Goal: Information Seeking & Learning: Find specific fact

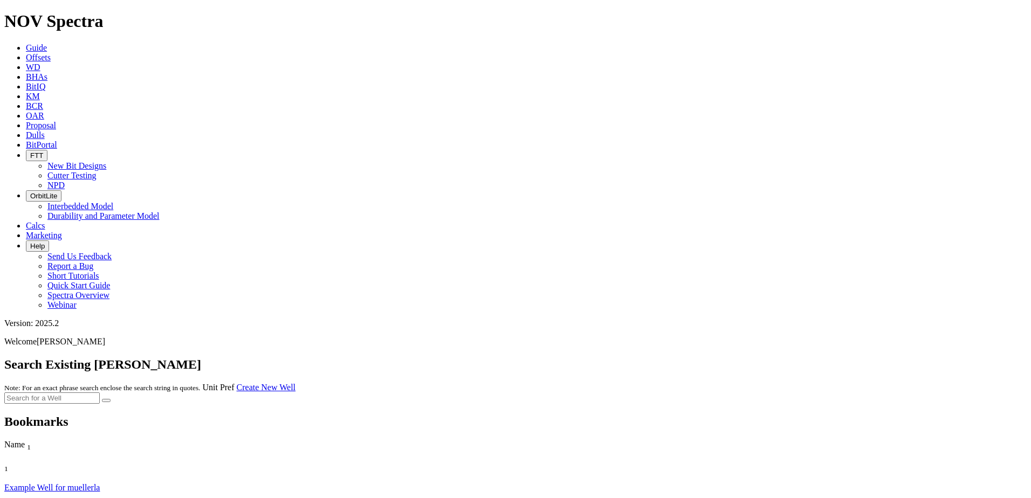
click at [51, 53] on link "Offsets" at bounding box center [38, 57] width 25 height 9
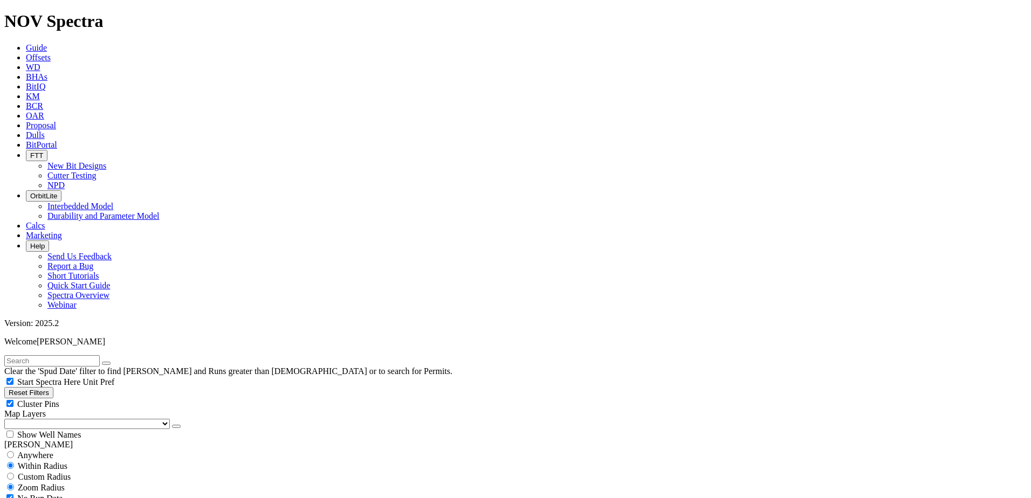
click at [100, 355] on input "text" at bounding box center [51, 360] width 95 height 11
type input "[PERSON_NAME]"
click at [113, 362] on button "submit" at bounding box center [117, 363] width 9 height 3
type input "[DATE]"
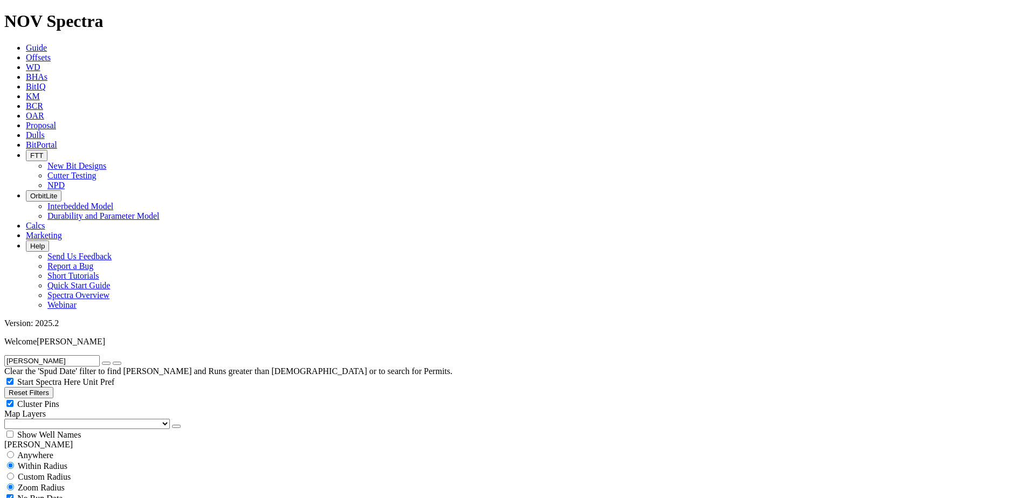
scroll to position [50, 0]
click at [106, 363] on icon "button" at bounding box center [106, 363] width 0 height 0
